Goal: Find specific page/section: Find specific page/section

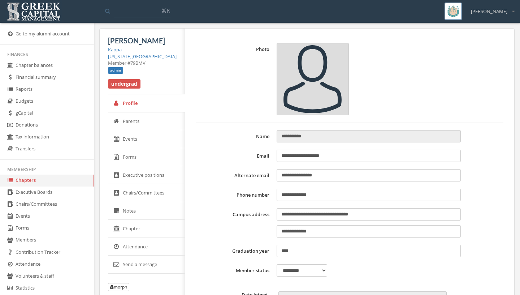
click at [44, 179] on link "Chapters" at bounding box center [47, 181] width 94 height 12
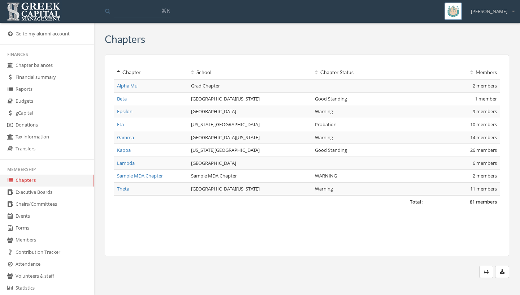
click at [45, 115] on link "gCapital" at bounding box center [47, 113] width 94 height 12
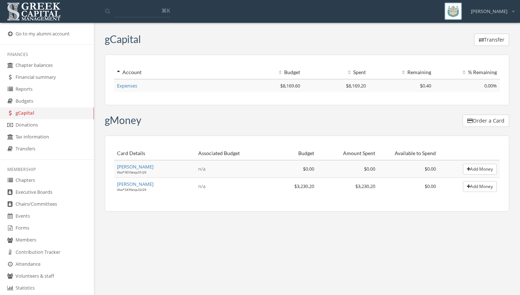
click at [54, 185] on link "Chapters" at bounding box center [47, 181] width 94 height 12
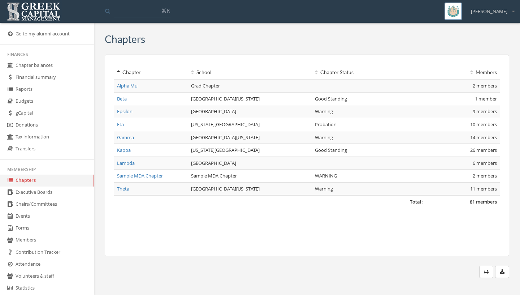
click at [124, 139] on link "Gamma" at bounding box center [125, 137] width 17 height 7
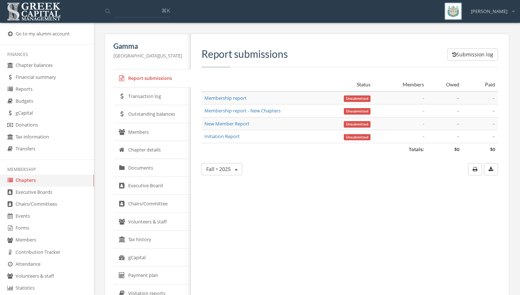
click at [146, 133] on link "Members" at bounding box center [151, 132] width 77 height 18
